Goal: Find specific page/section: Find specific page/section

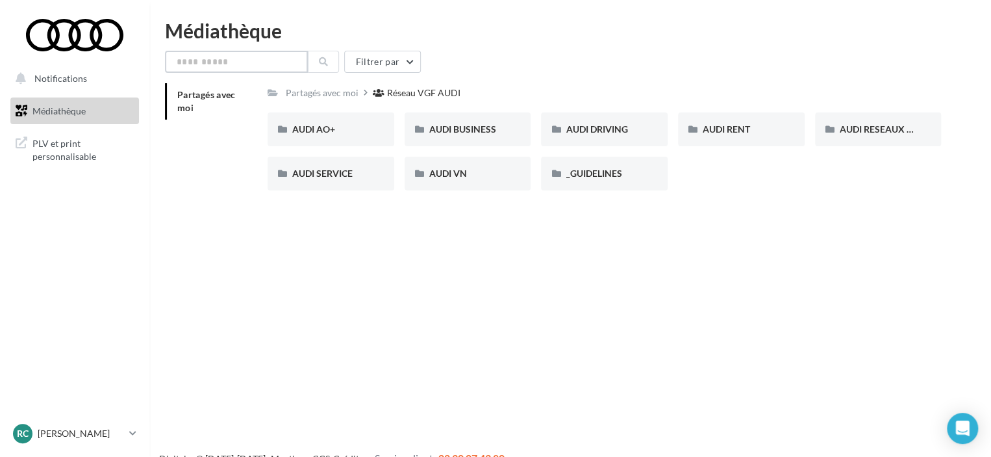
click at [233, 61] on input "text" at bounding box center [236, 62] width 143 height 22
paste input "**********"
click at [322, 60] on icon at bounding box center [323, 61] width 9 height 9
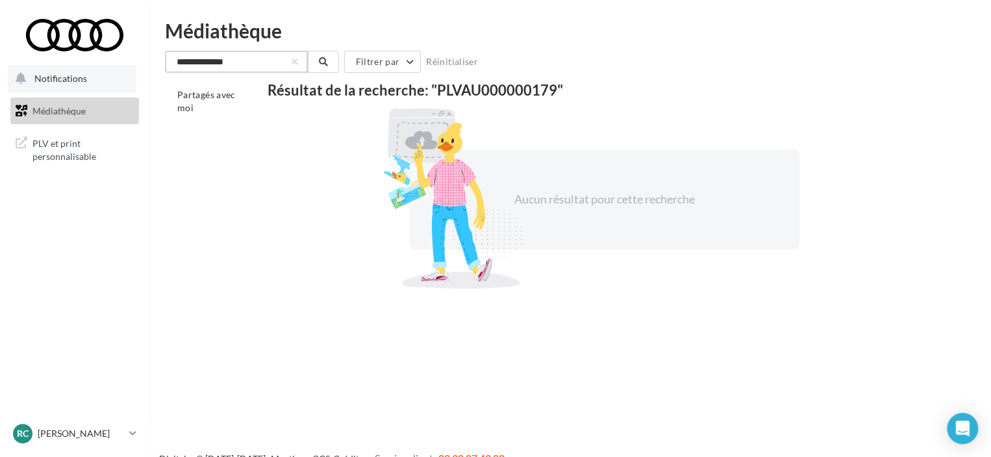
drag, startPoint x: 192, startPoint y: 58, endPoint x: 127, endPoint y: 65, distance: 64.6
click at [127, 65] on div "Notifications Médiathèque" at bounding box center [495, 249] width 991 height 457
type input "**********"
click at [295, 62] on button "button" at bounding box center [294, 61] width 5 height 5
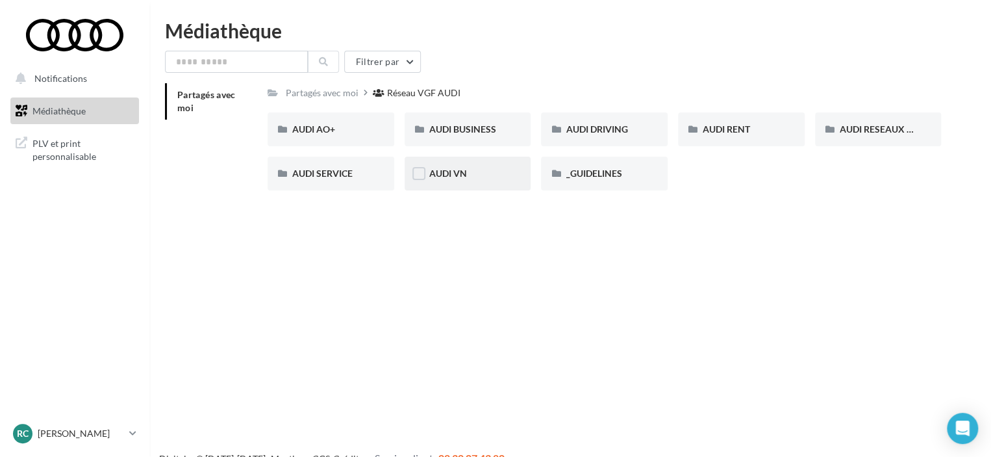
click at [455, 179] on span "AUDI VN" at bounding box center [448, 173] width 38 height 11
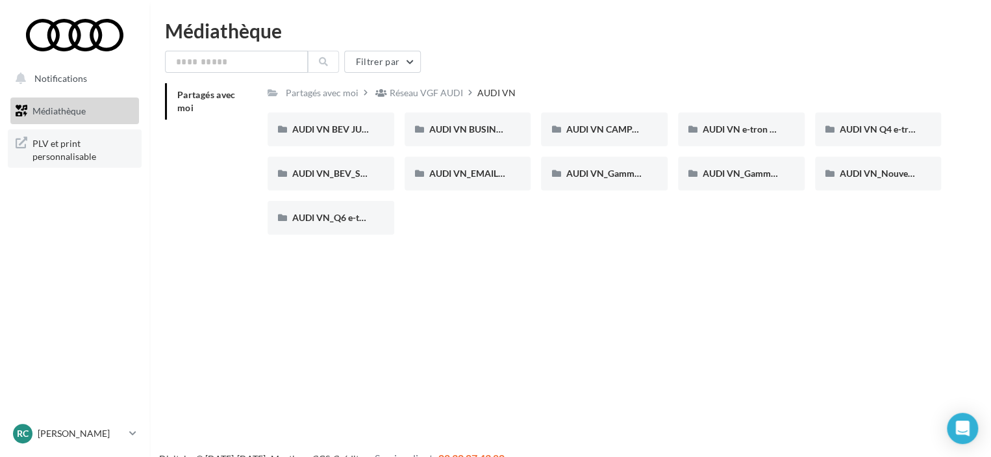
click at [53, 145] on span "PLV et print personnalisable" at bounding box center [82, 148] width 101 height 28
click at [132, 437] on icon at bounding box center [132, 432] width 7 height 11
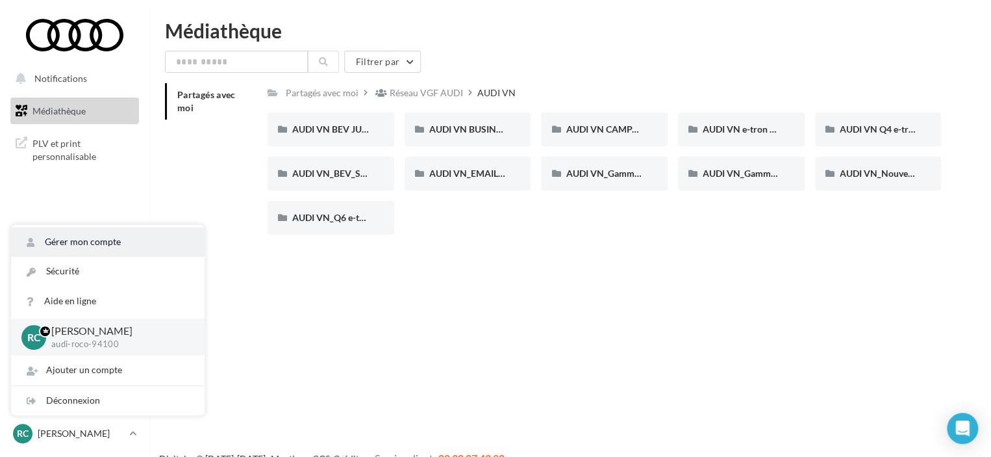
click at [101, 232] on link "Gérer mon compte" at bounding box center [108, 241] width 194 height 29
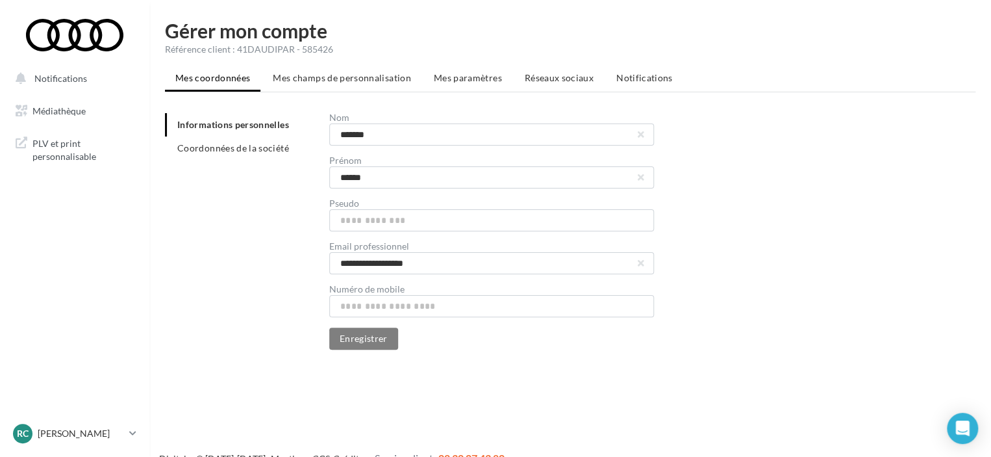
click at [372, 65] on div "**********" at bounding box center [570, 195] width 842 height 349
click at [372, 71] on li "Mes champs de personnalisation" at bounding box center [341, 77] width 159 height 23
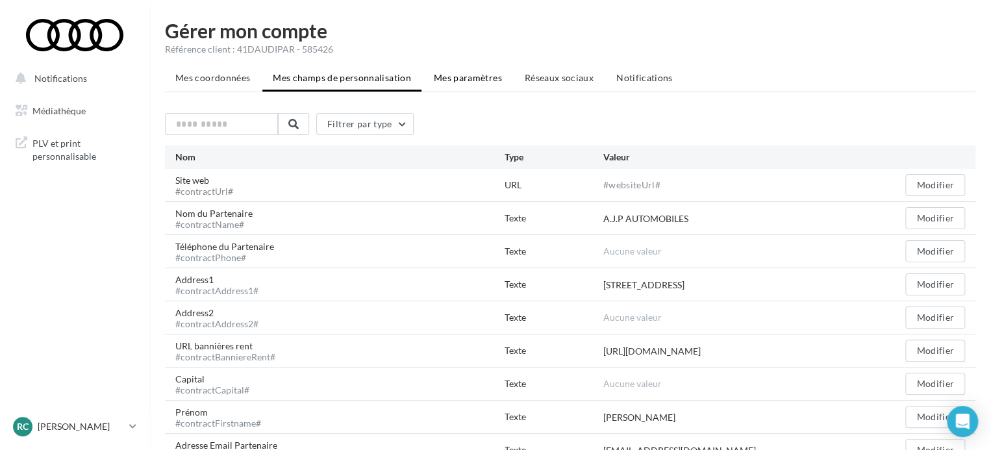
drag, startPoint x: 447, startPoint y: 74, endPoint x: 458, endPoint y: 75, distance: 11.1
click at [447, 74] on span "Mes paramètres" at bounding box center [468, 77] width 68 height 11
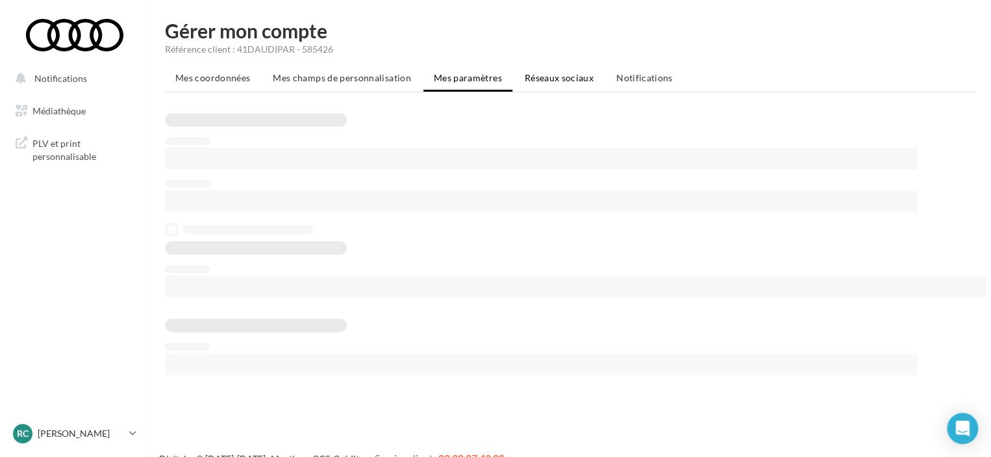
drag, startPoint x: 559, startPoint y: 77, endPoint x: 612, endPoint y: 77, distance: 53.3
click at [561, 77] on span "Réseaux sociaux" at bounding box center [559, 77] width 69 height 11
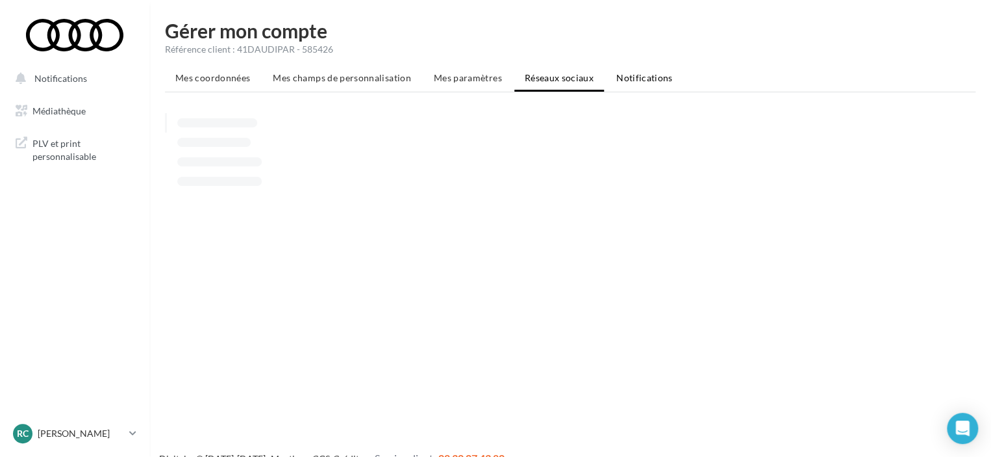
click at [633, 75] on span "Notifications" at bounding box center [644, 77] width 57 height 11
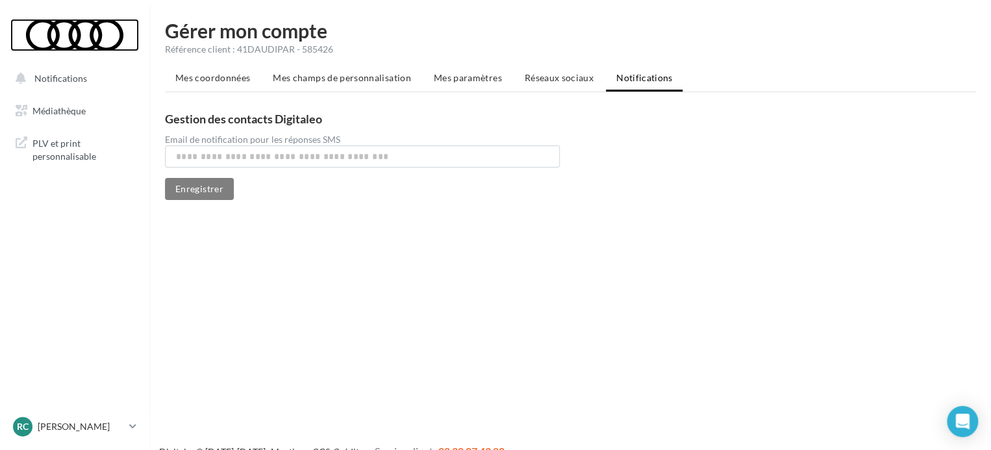
click at [68, 45] on div at bounding box center [75, 35] width 104 height 32
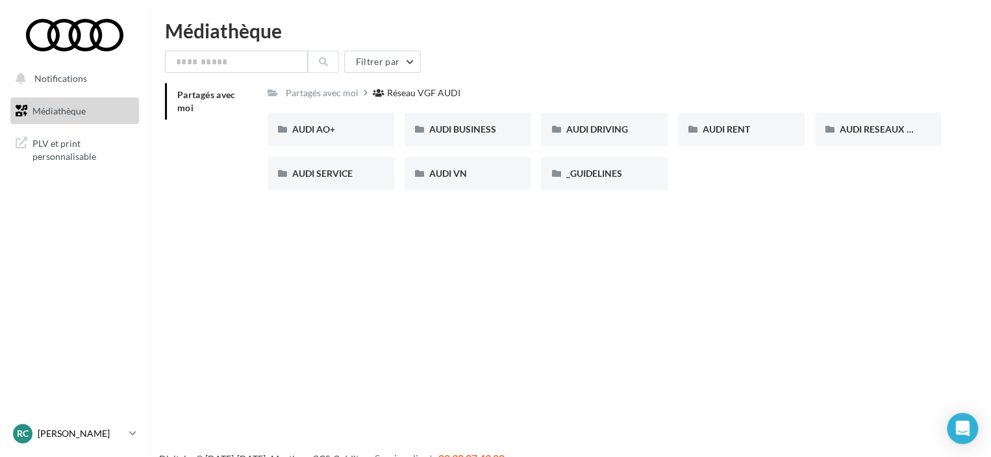
click at [135, 435] on icon at bounding box center [132, 432] width 7 height 11
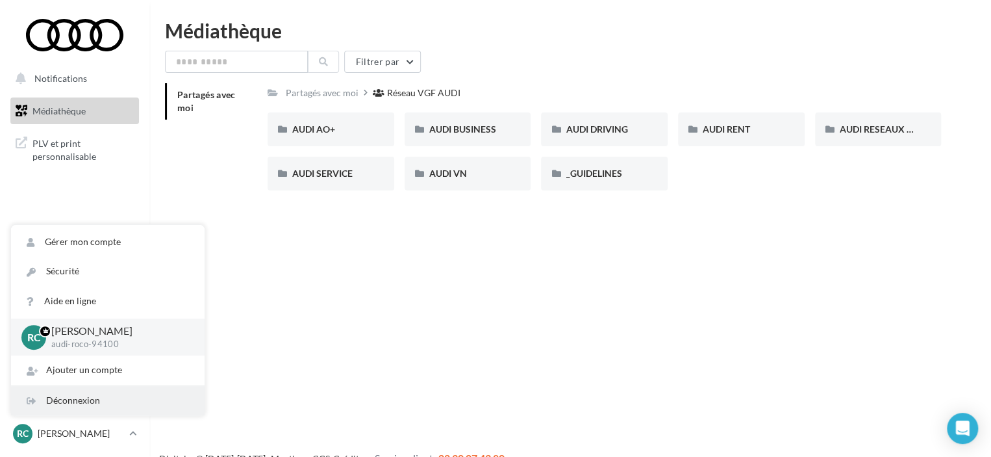
click at [114, 406] on div "Déconnexion" at bounding box center [108, 400] width 194 height 29
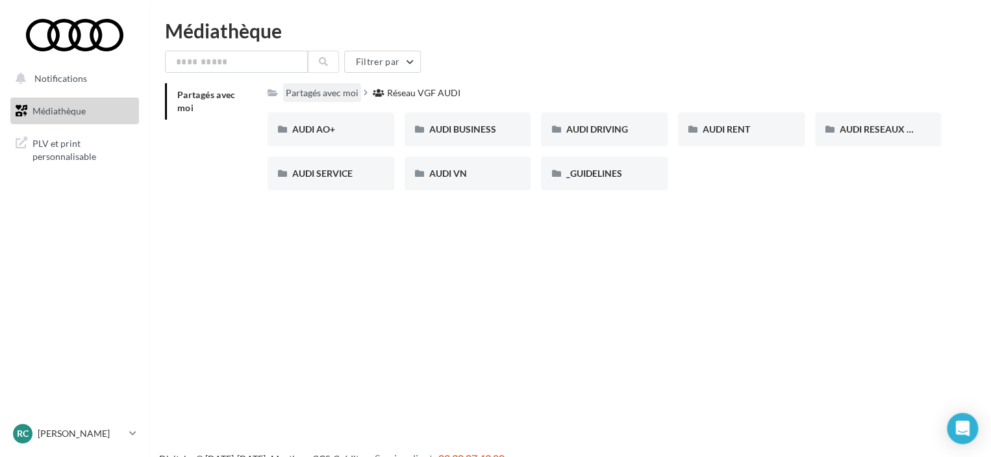
click at [339, 94] on div "Partagés avec moi" at bounding box center [322, 92] width 73 height 13
click at [70, 108] on span "Médiathèque" at bounding box center [58, 110] width 53 height 11
click at [62, 140] on span "PLV et print personnalisable" at bounding box center [82, 148] width 101 height 28
click at [395, 69] on button "Filtrer par" at bounding box center [382, 62] width 77 height 22
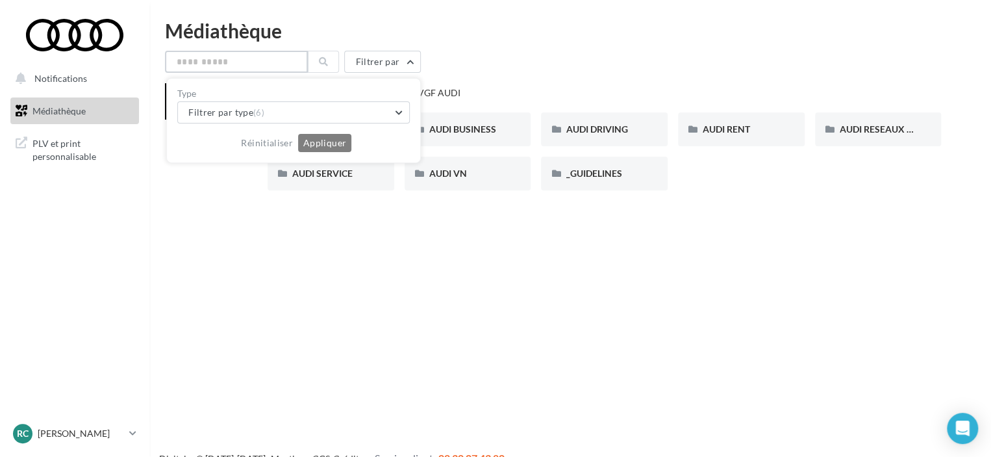
click at [242, 59] on input "text" at bounding box center [236, 62] width 143 height 22
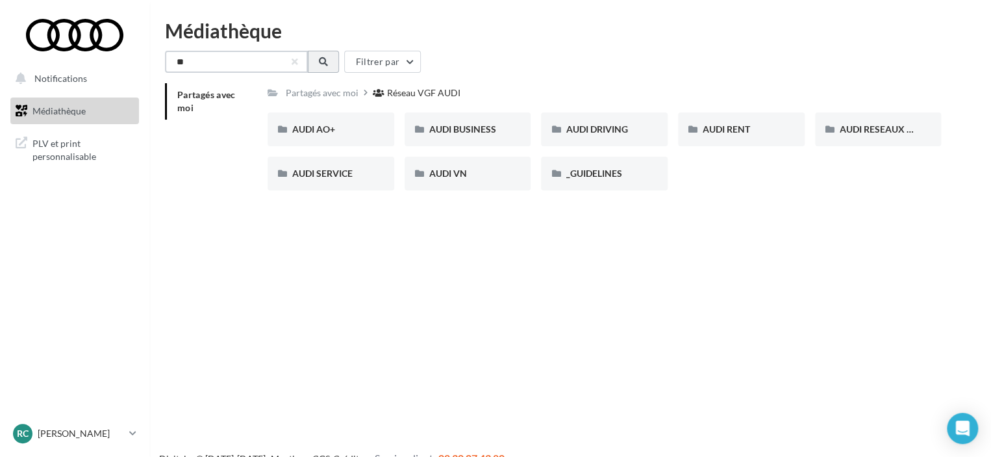
type input "**"
click at [328, 57] on button at bounding box center [323, 62] width 31 height 22
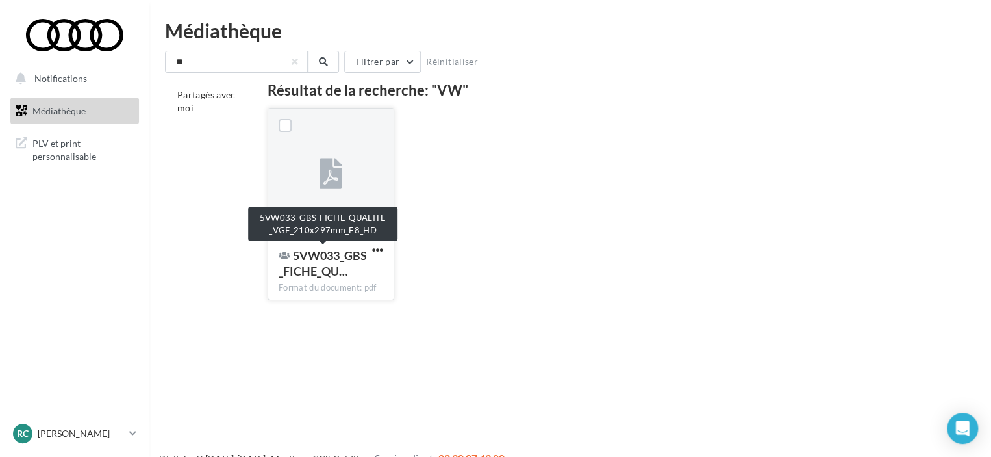
click at [318, 266] on span "5VW033_GBS_FICHE_QU…" at bounding box center [323, 263] width 88 height 30
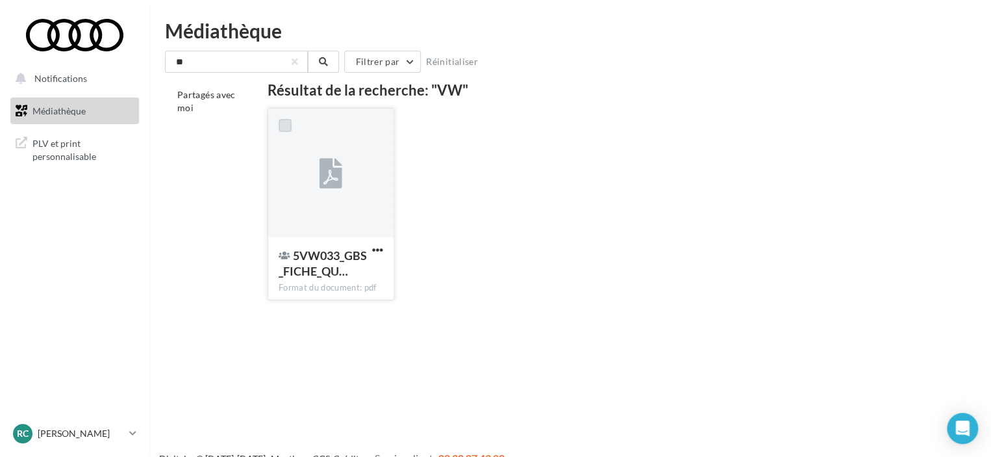
click at [283, 129] on label at bounding box center [285, 125] width 13 height 13
click at [326, 190] on div at bounding box center [331, 173] width 23 height 43
click at [327, 189] on div at bounding box center [331, 173] width 23 height 43
click at [294, 141] on div at bounding box center [285, 125] width 34 height 34
click at [285, 121] on label at bounding box center [285, 125] width 13 height 13
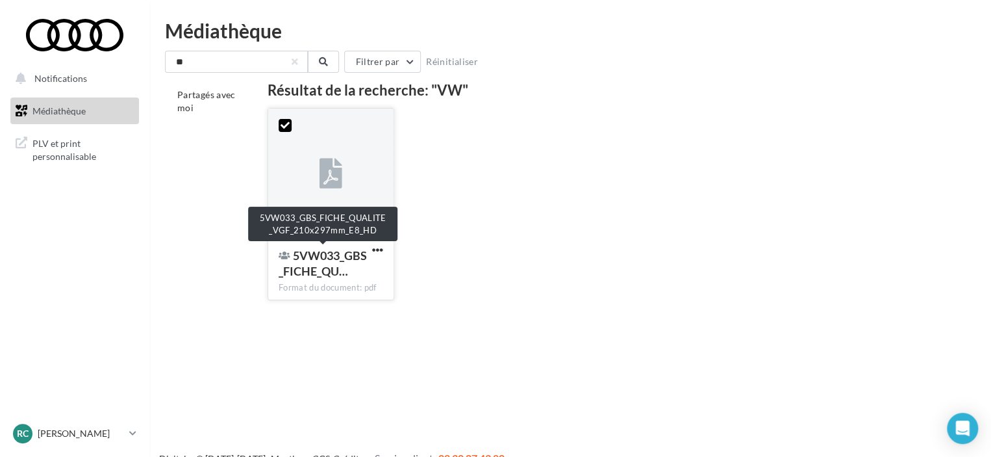
click at [309, 268] on span "5VW033_GBS_FICHE_QU…" at bounding box center [323, 263] width 88 height 30
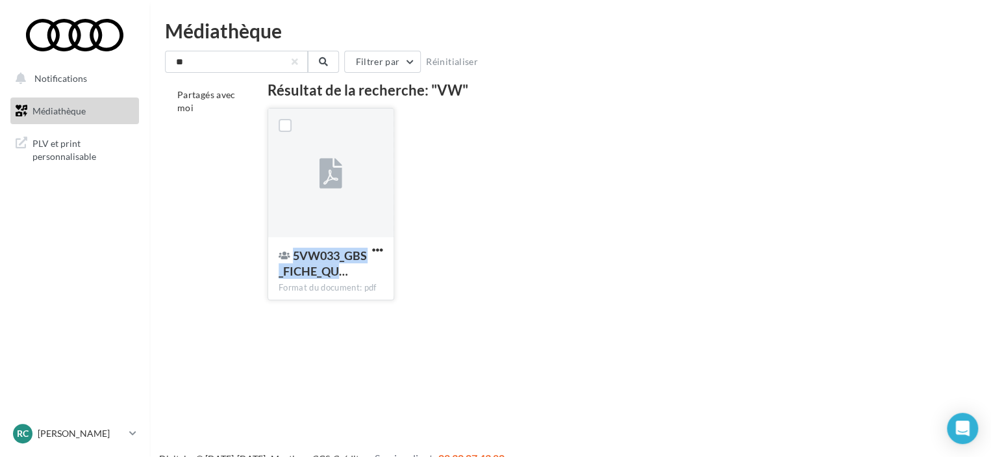
click at [309, 268] on span "5VW033_GBS_FICHE_QU…" at bounding box center [323, 263] width 88 height 30
click at [312, 310] on div "5VW033_GBS_FICHE_QU… Format du document: pdf 5VW033_GBS_FICHE_QUALITE_VGF_210x2…" at bounding box center [610, 209] width 684 height 203
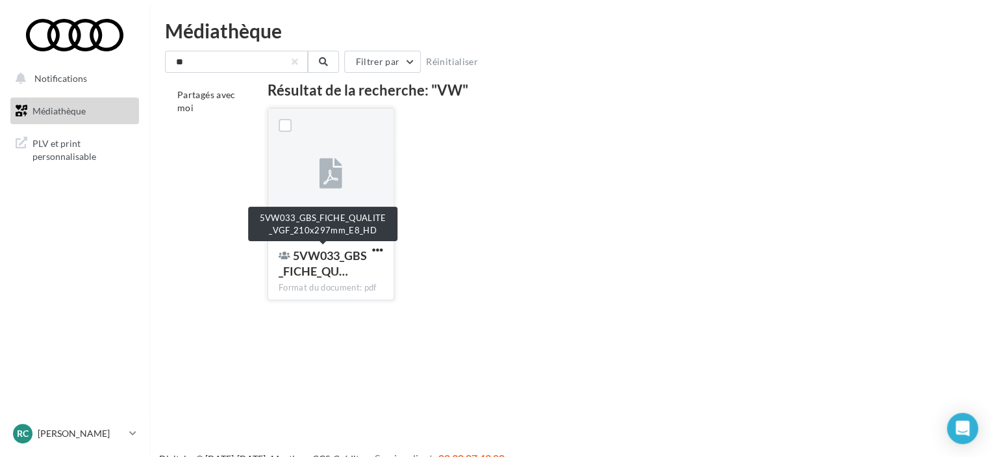
click at [316, 262] on div "5VW033_GBS_FICHE_QU…" at bounding box center [323, 263] width 89 height 31
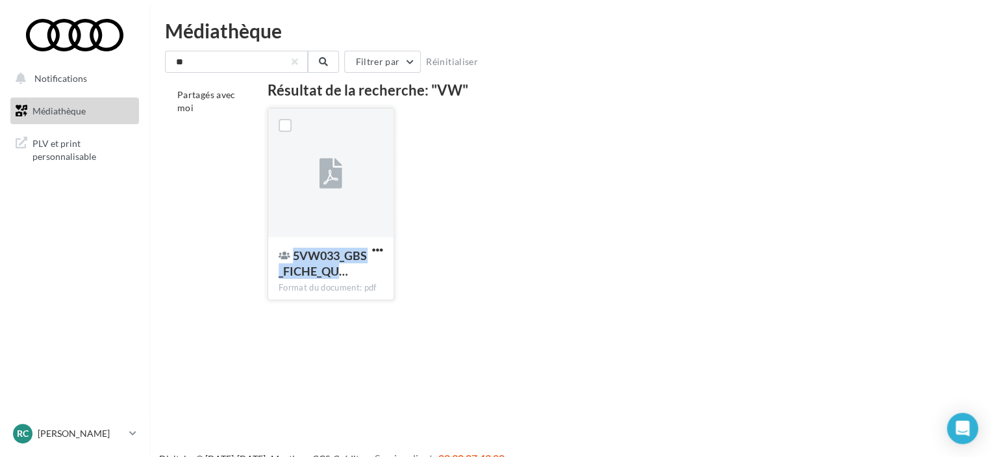
click at [316, 261] on span "5VW033_GBS_FICHE_QU…" at bounding box center [323, 263] width 88 height 30
click at [301, 332] on div "Notifications Médiathèque" at bounding box center [495, 249] width 991 height 457
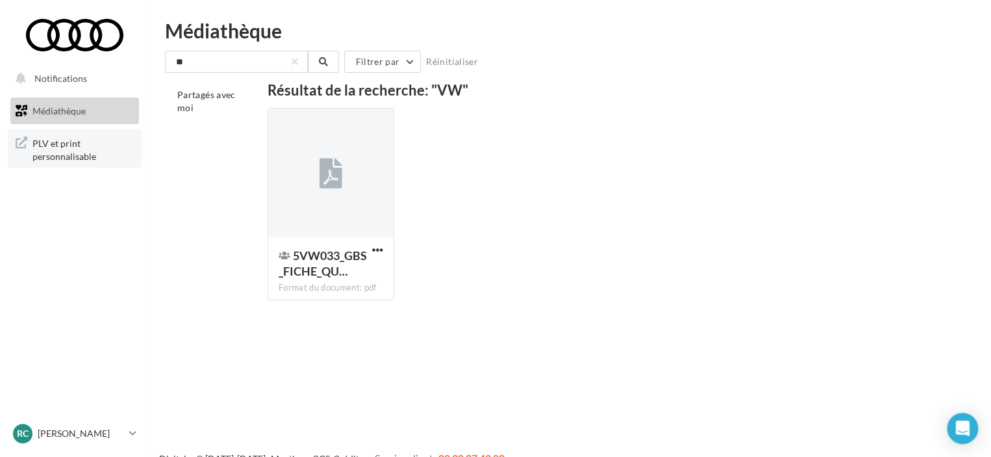
click at [53, 148] on span "PLV et print personnalisable" at bounding box center [82, 148] width 101 height 28
